Goal: Information Seeking & Learning: Understand process/instructions

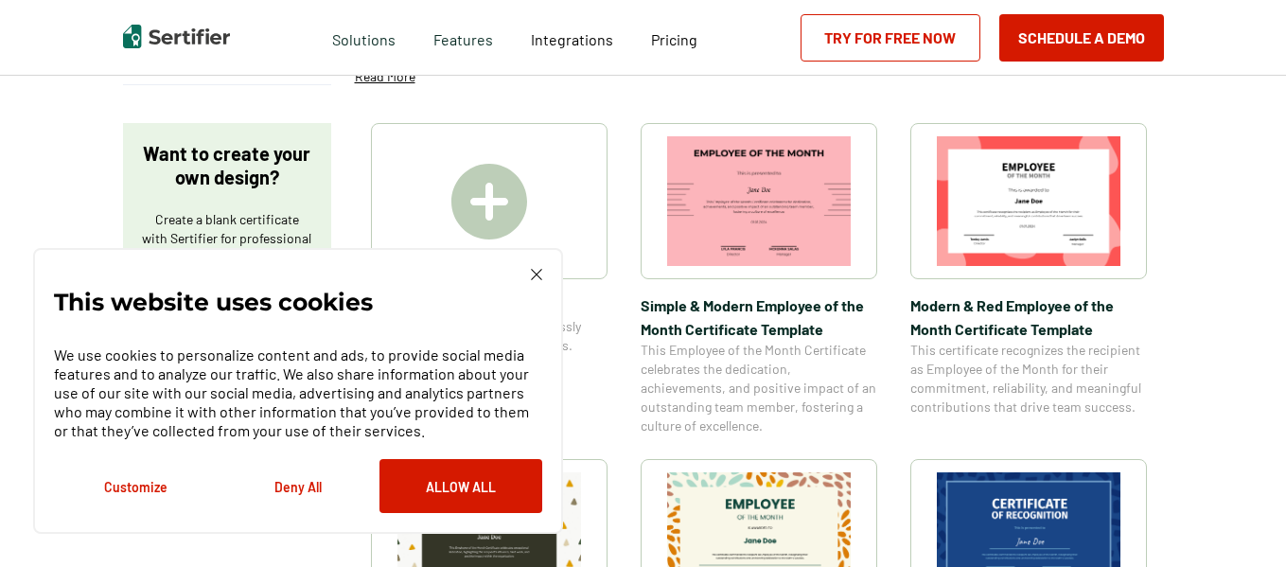
scroll to position [303, 0]
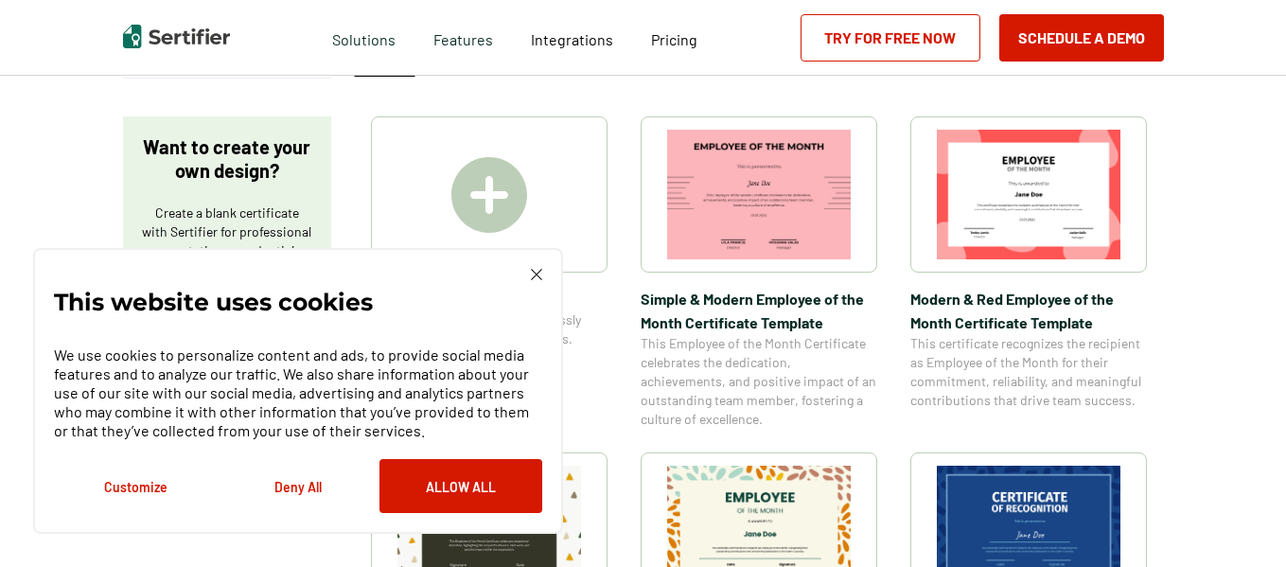
click at [532, 266] on div "This website uses cookies We use cookies to personalize content and ads, to pro…" at bounding box center [298, 391] width 530 height 286
click at [533, 267] on div "This website uses cookies We use cookies to personalize content and ads, to pro…" at bounding box center [298, 391] width 530 height 286
click at [441, 481] on button "Allow All" at bounding box center [460, 486] width 163 height 54
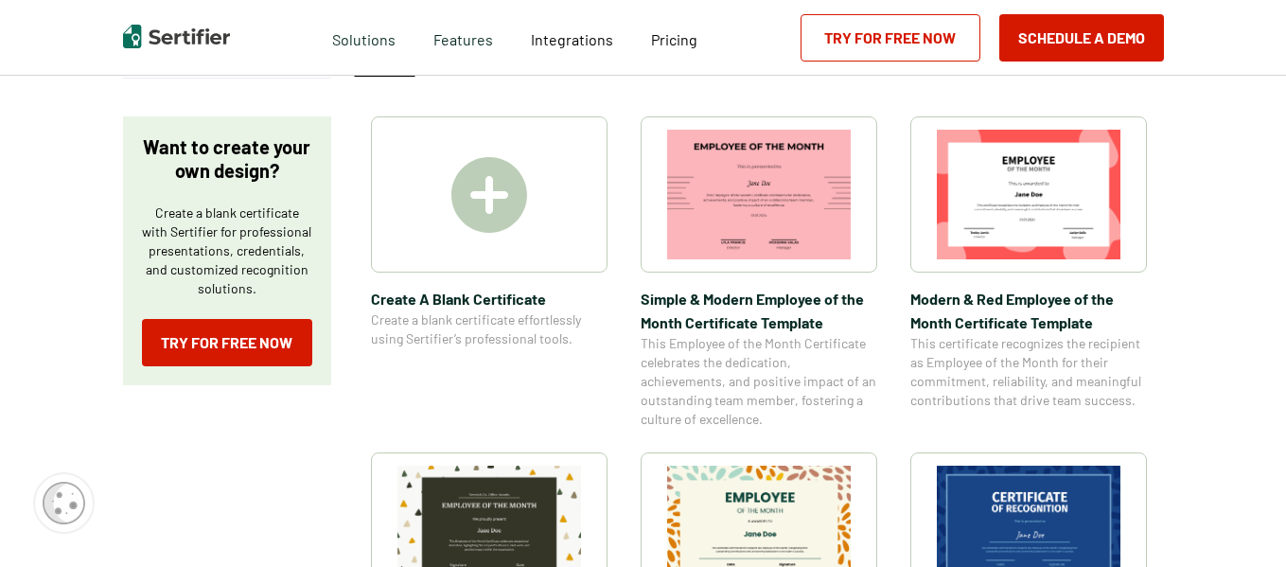
click at [486, 198] on img at bounding box center [489, 195] width 76 height 76
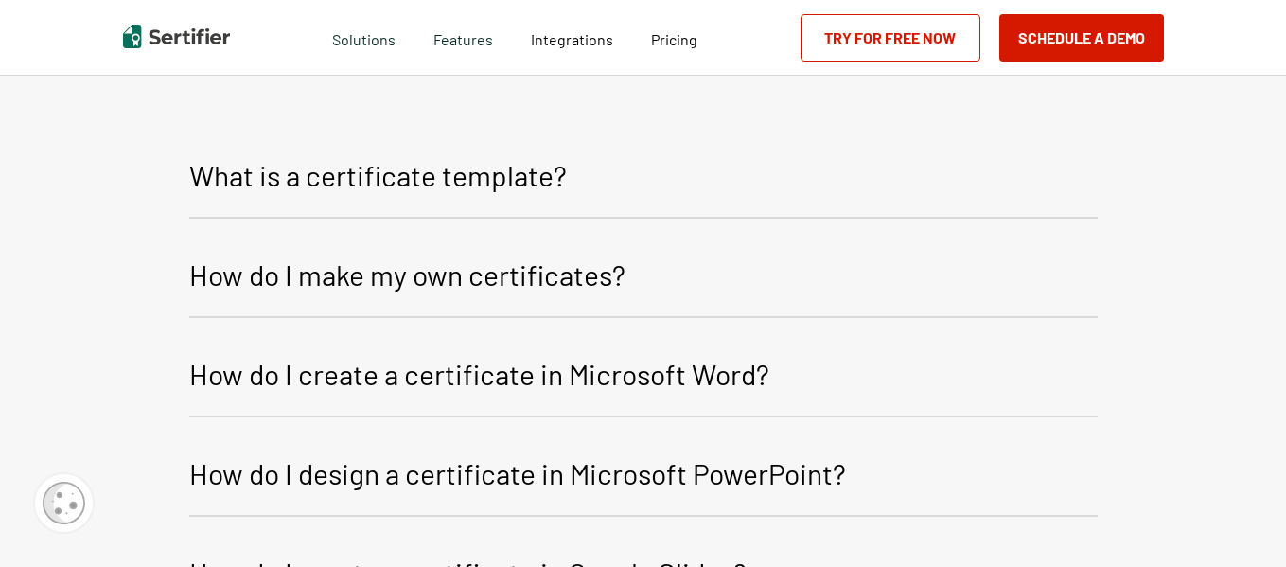
scroll to position [2291, 0]
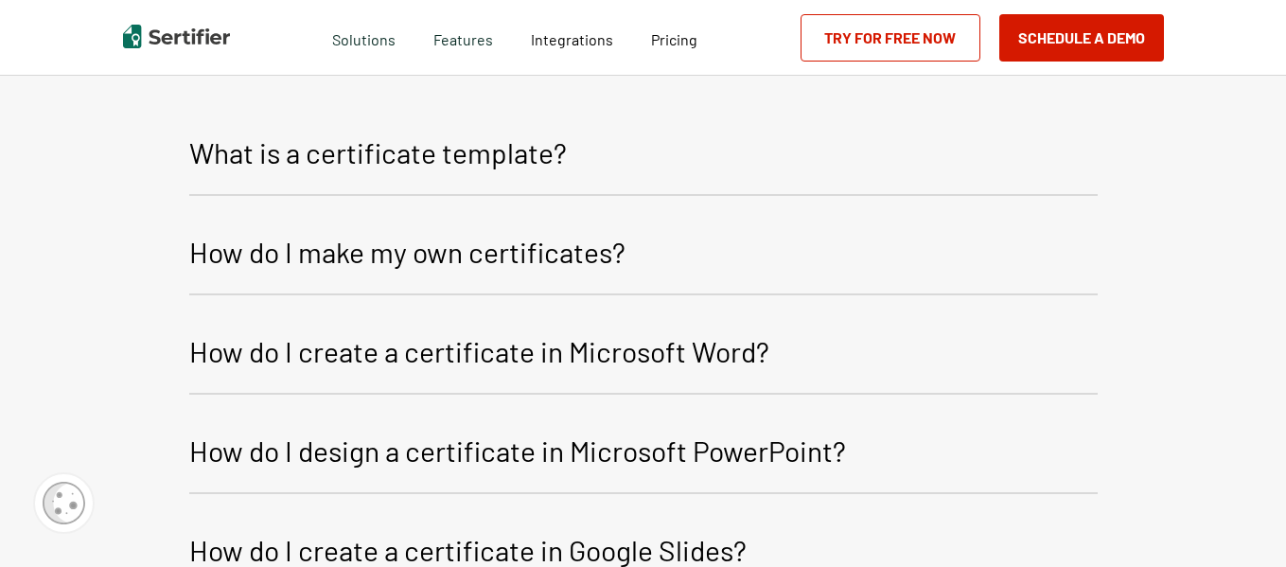
click at [407, 256] on p "How do I make my own certificates?" at bounding box center [407, 251] width 436 height 45
